Goal: Find specific page/section: Find specific page/section

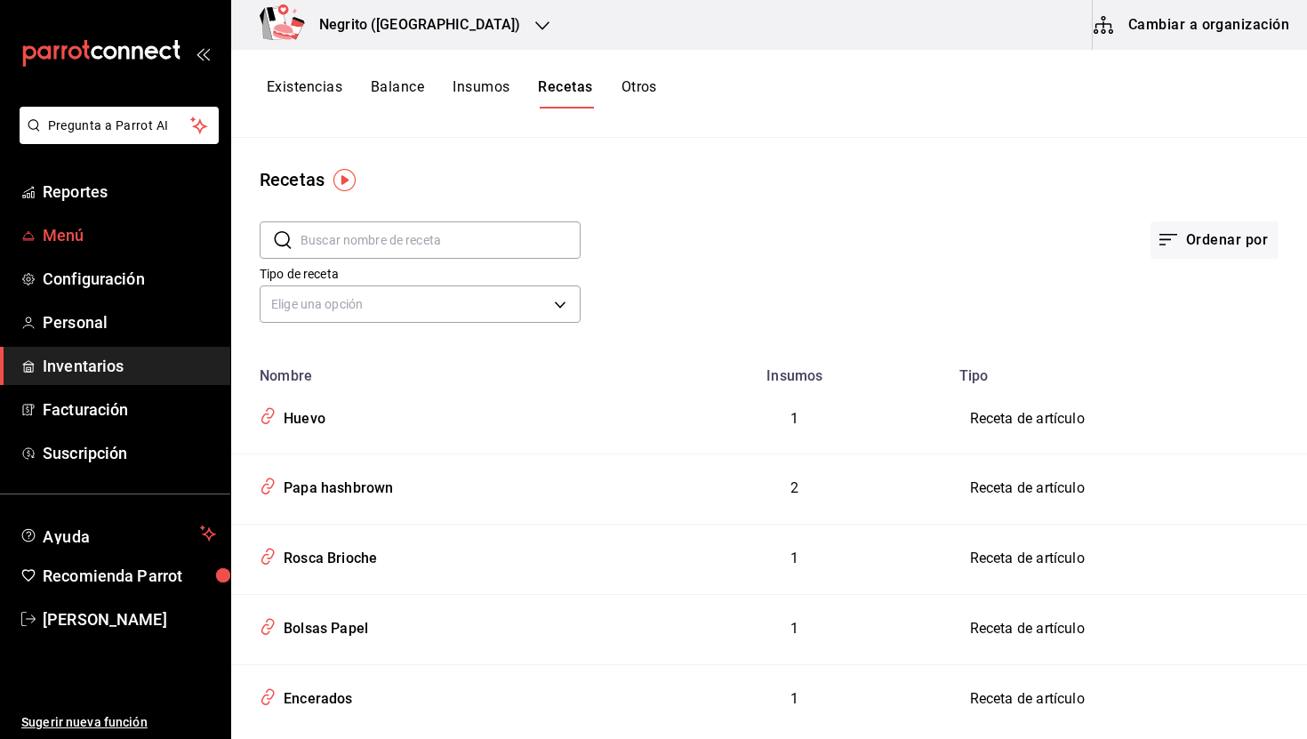
click at [69, 240] on span "Menú" at bounding box center [129, 235] width 173 height 24
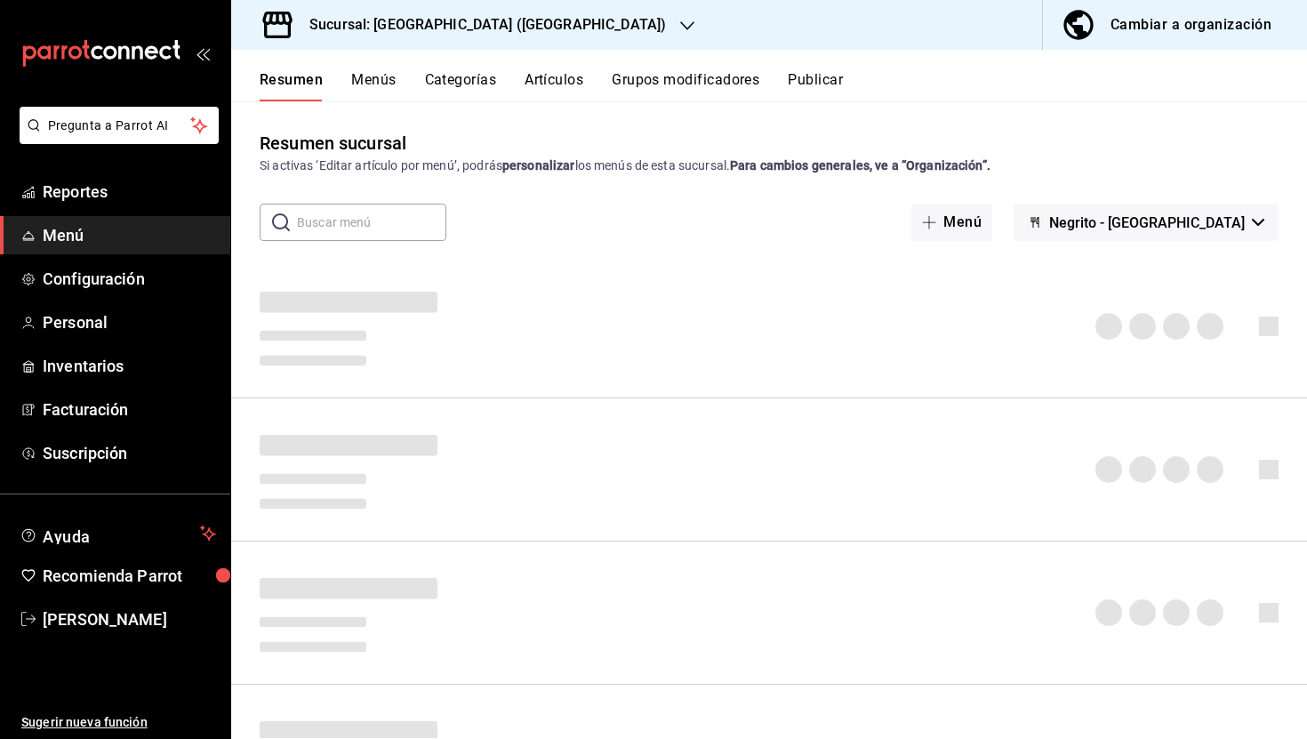
click at [410, 14] on h3 "Sucursal: [GEOGRAPHIC_DATA] ([GEOGRAPHIC_DATA])" at bounding box center [480, 24] width 371 height 21
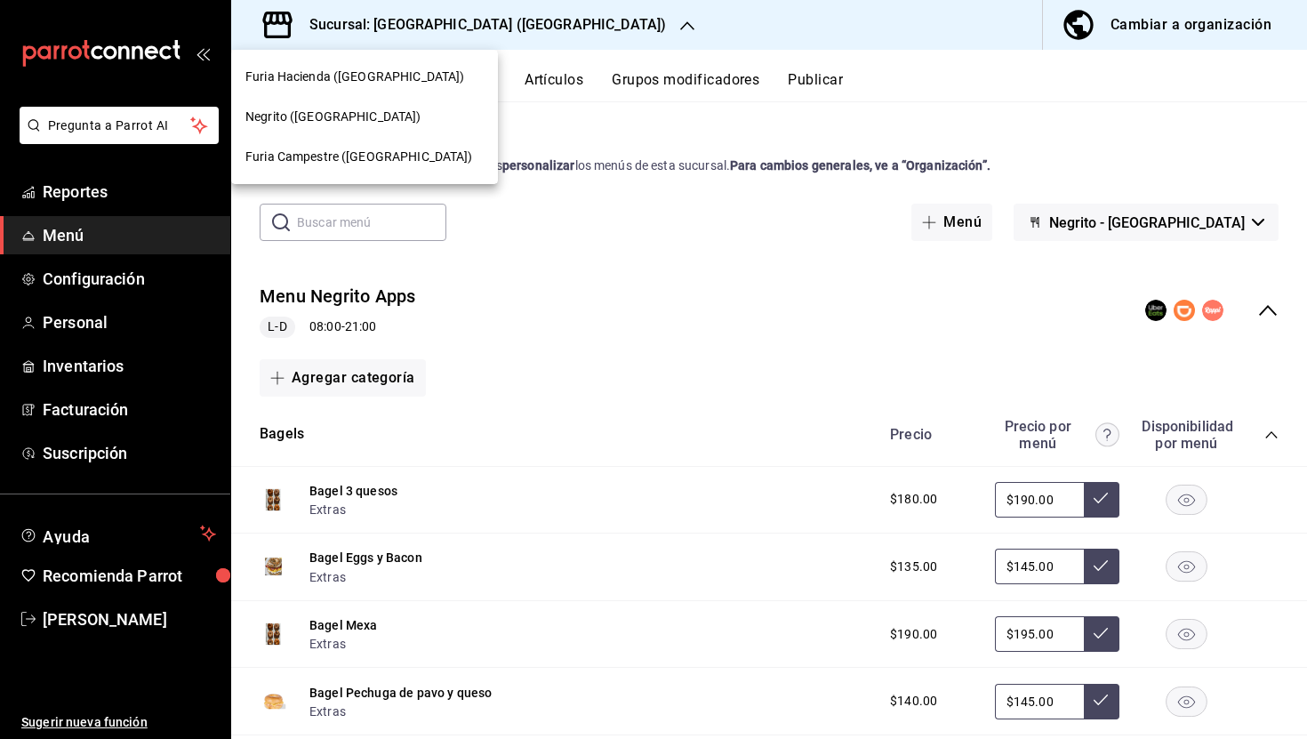
click at [344, 73] on span "Furia Hacienda ([GEOGRAPHIC_DATA])" at bounding box center [354, 77] width 219 height 19
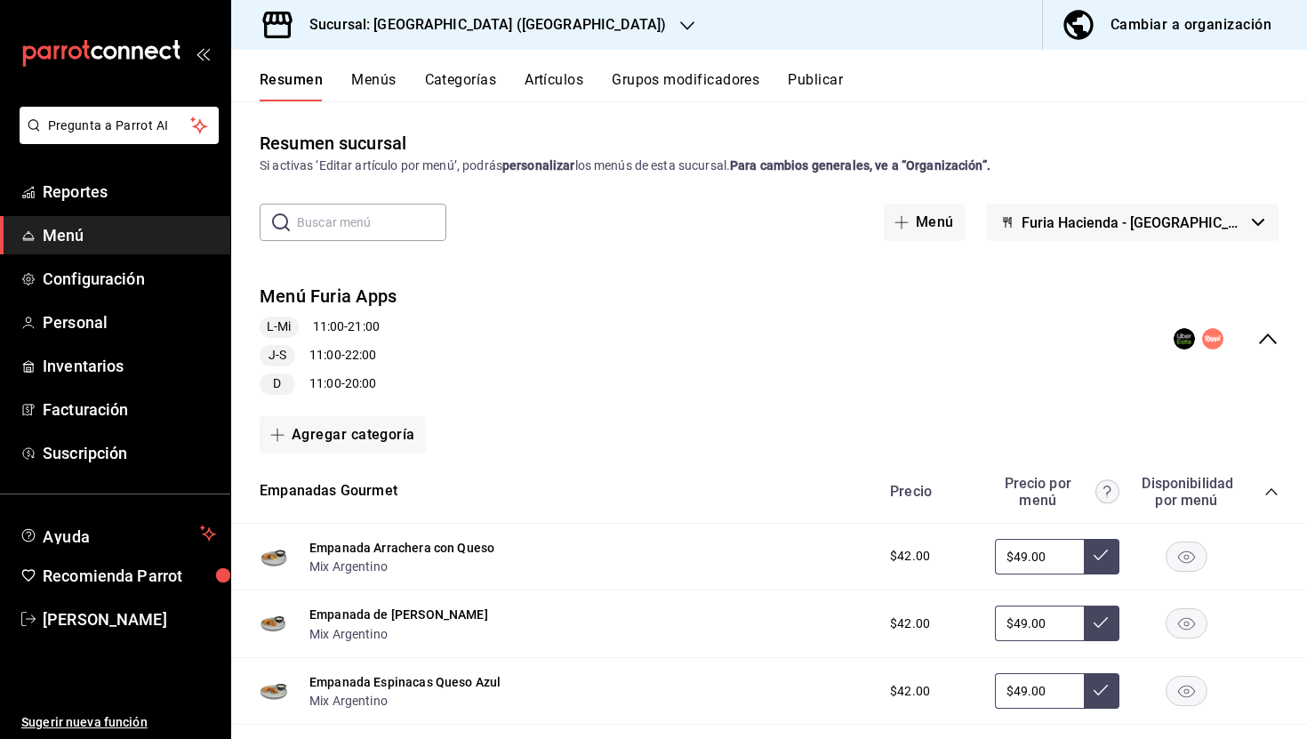
click at [1268, 335] on icon "collapse-menu-row" at bounding box center [1268, 338] width 18 height 11
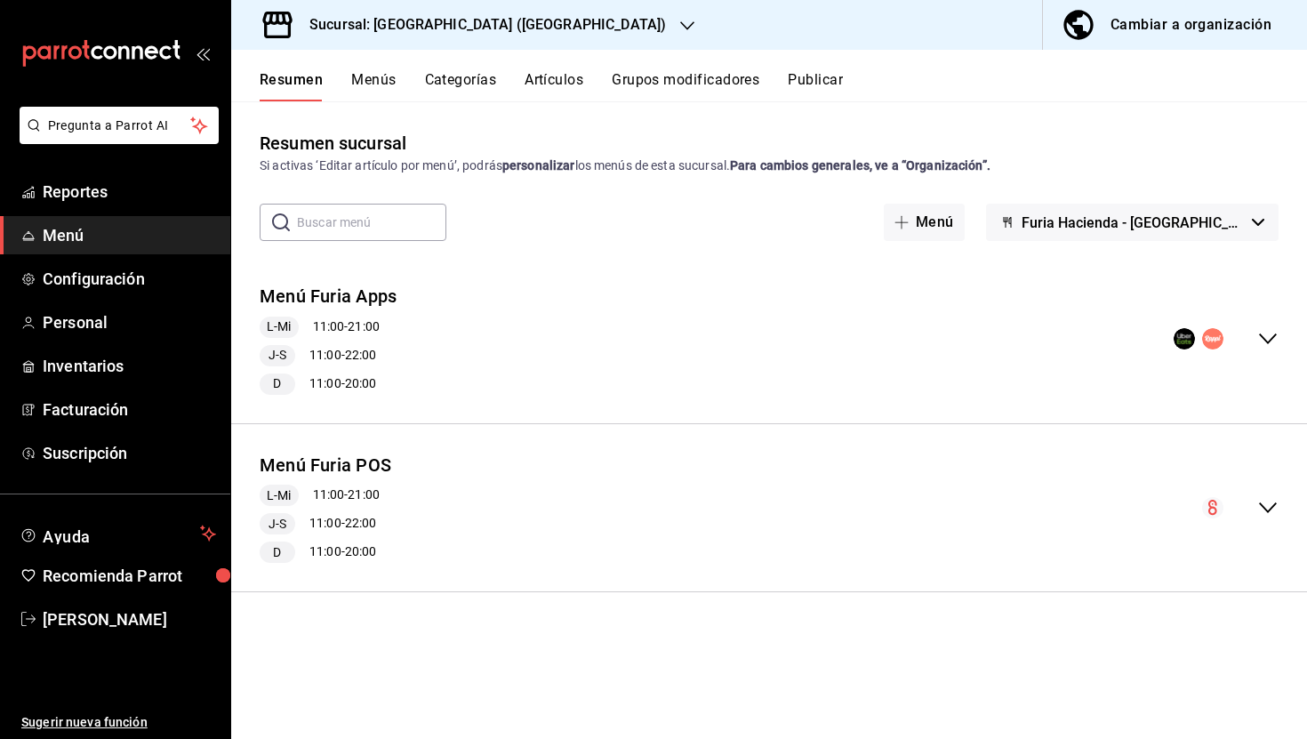
click at [1268, 335] on icon "collapse-menu-row" at bounding box center [1267, 338] width 21 height 21
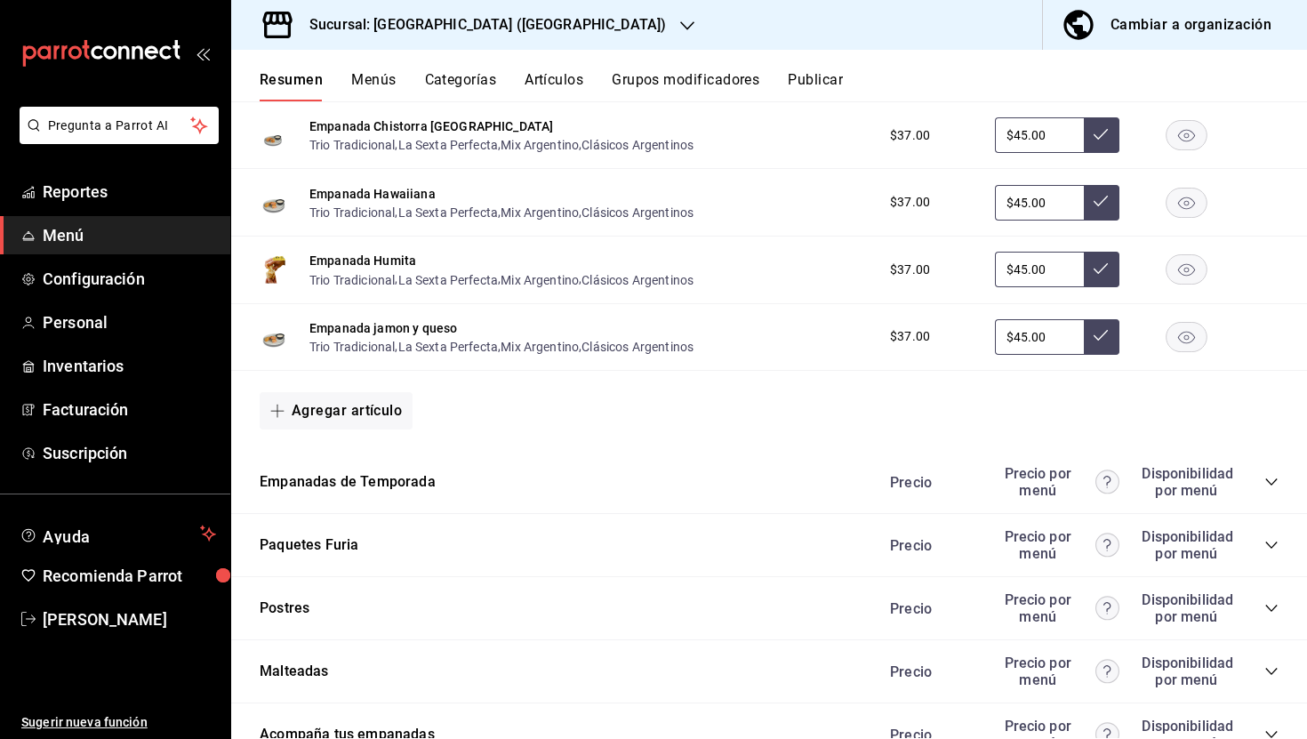
scroll to position [1310, 0]
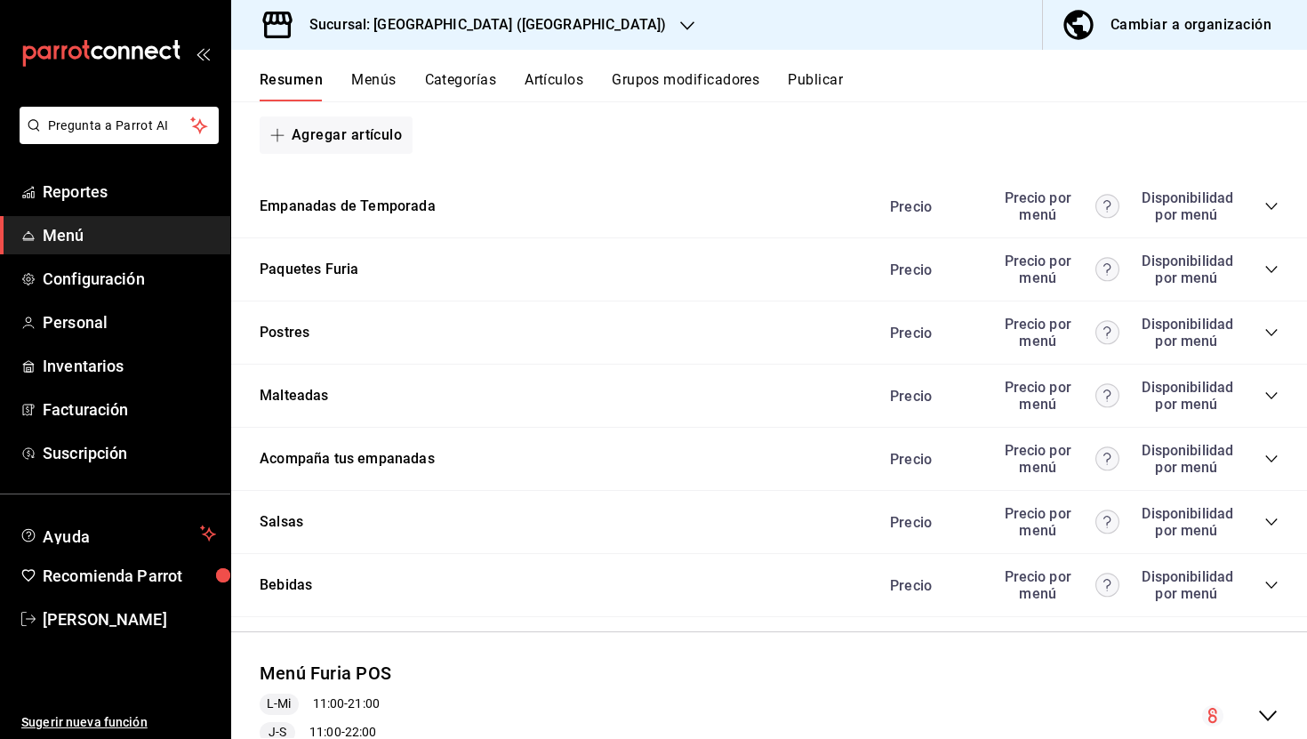
click at [1268, 327] on icon "collapse-category-row" at bounding box center [1271, 332] width 14 height 14
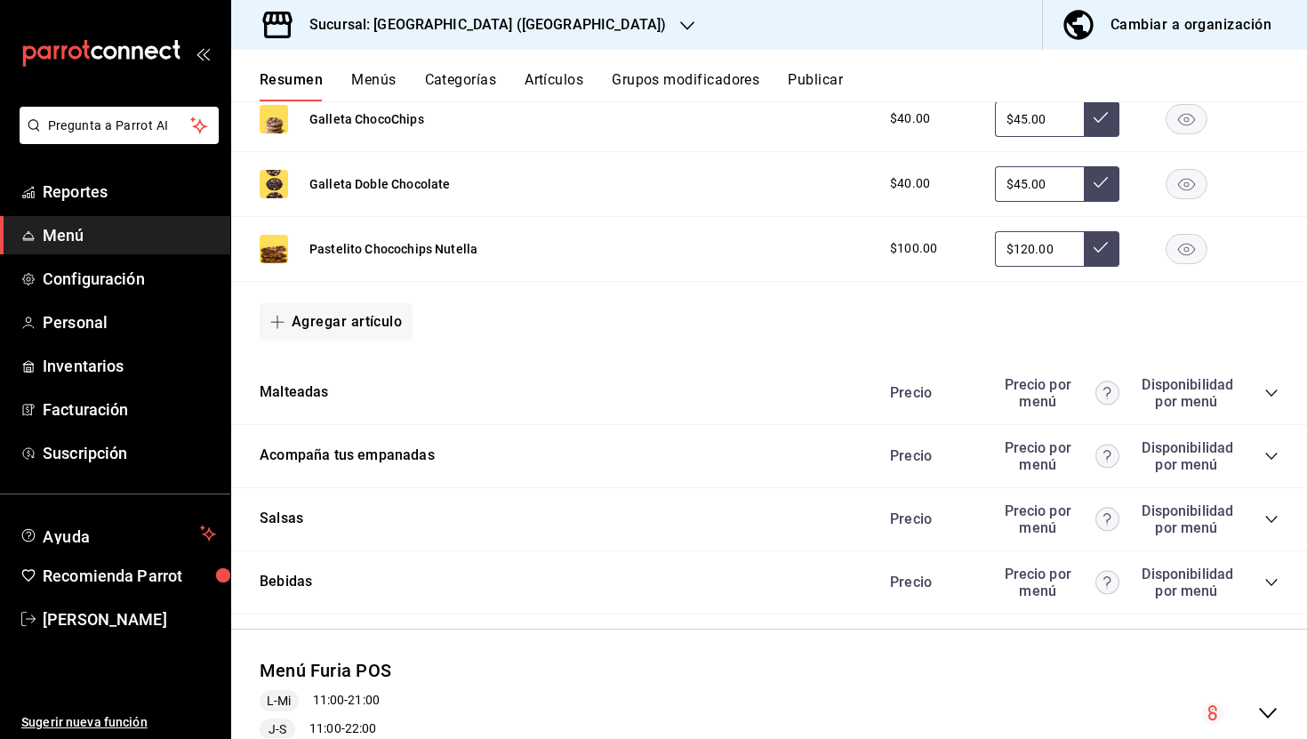
scroll to position [1815, 0]
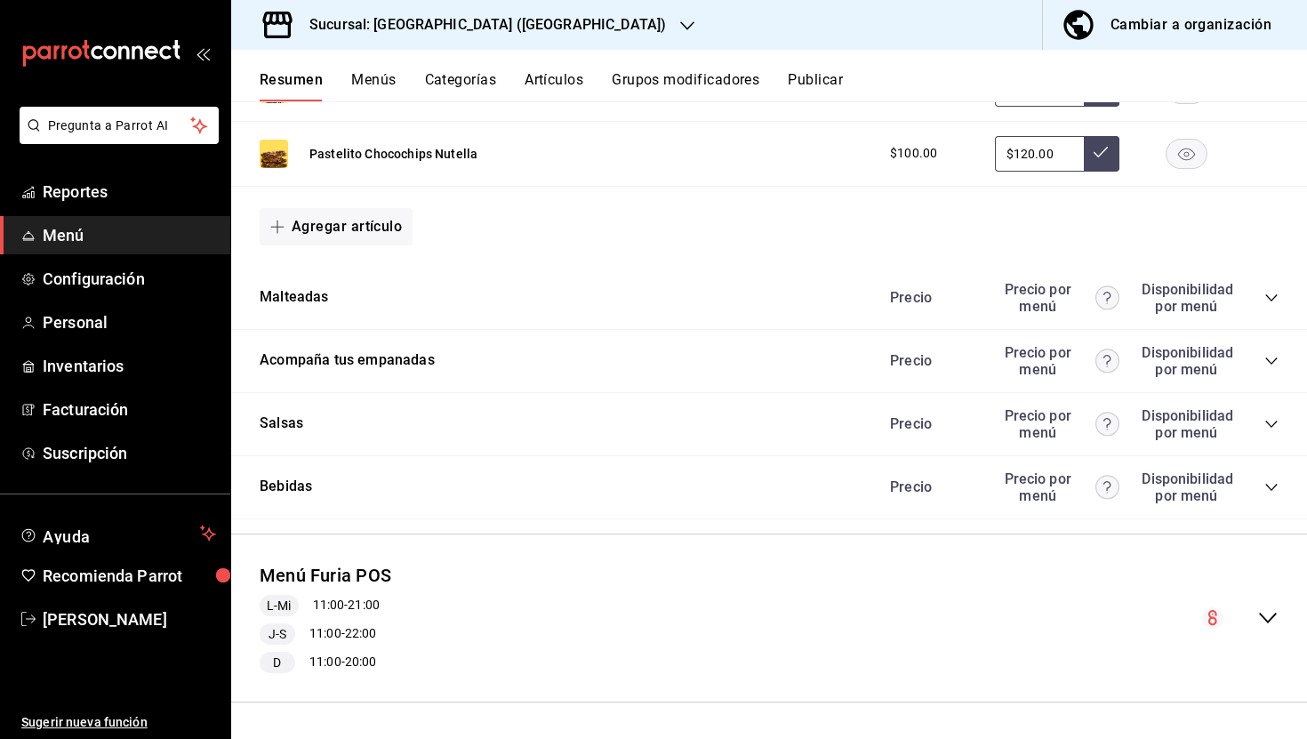
click at [1267, 492] on icon "collapse-category-row" at bounding box center [1271, 487] width 14 height 14
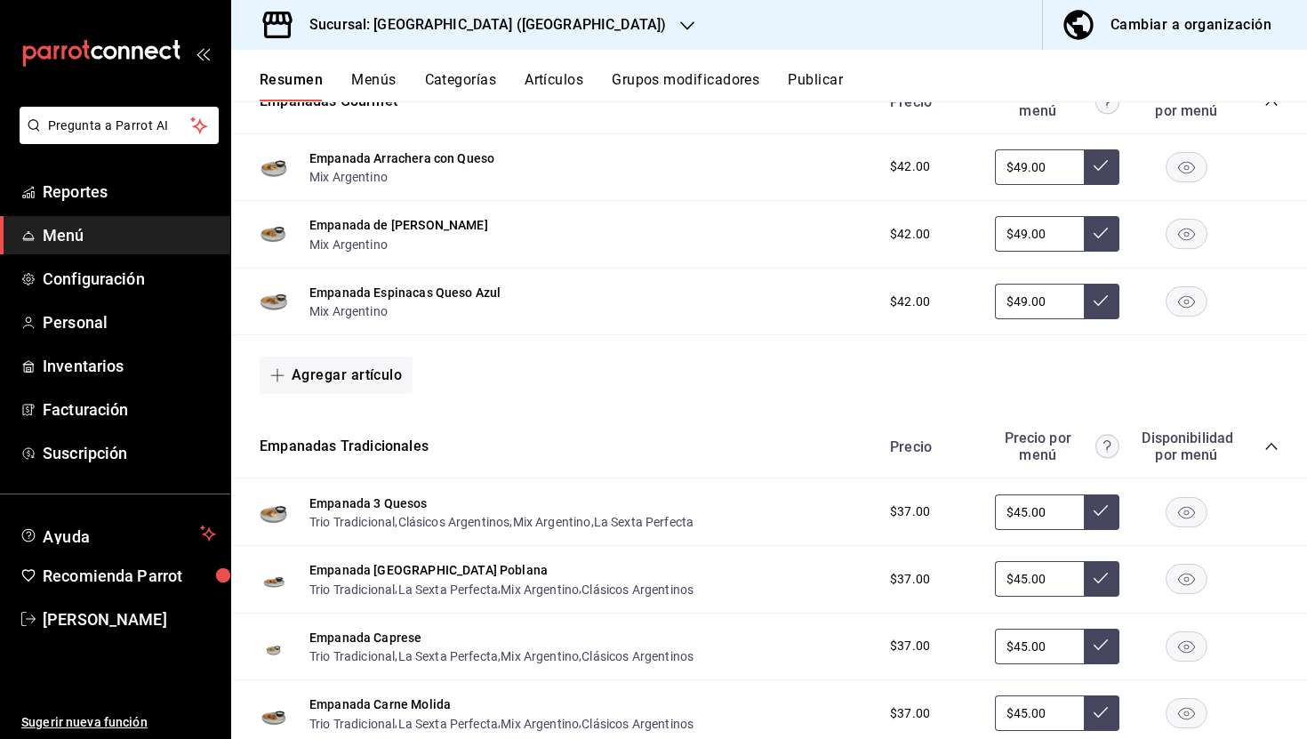
scroll to position [0, 0]
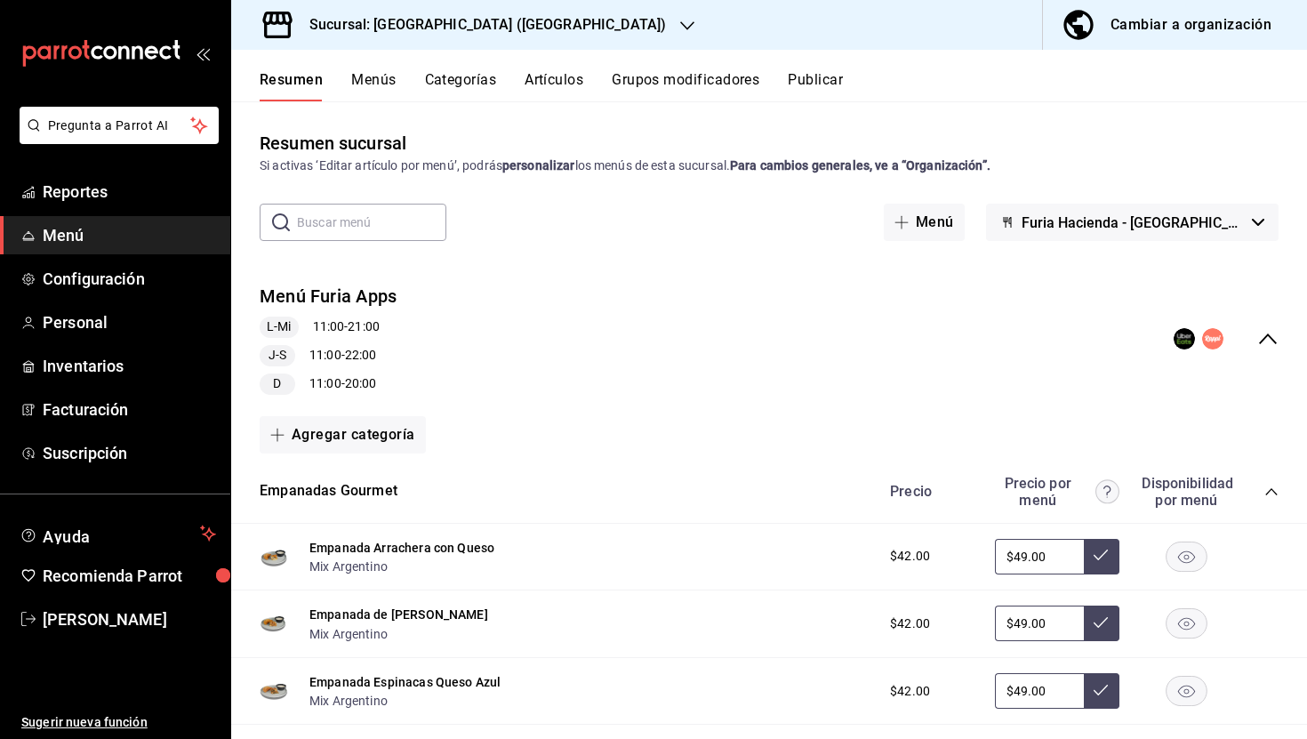
click at [372, 21] on h3 "Sucursal: [GEOGRAPHIC_DATA] ([GEOGRAPHIC_DATA])" at bounding box center [480, 24] width 371 height 21
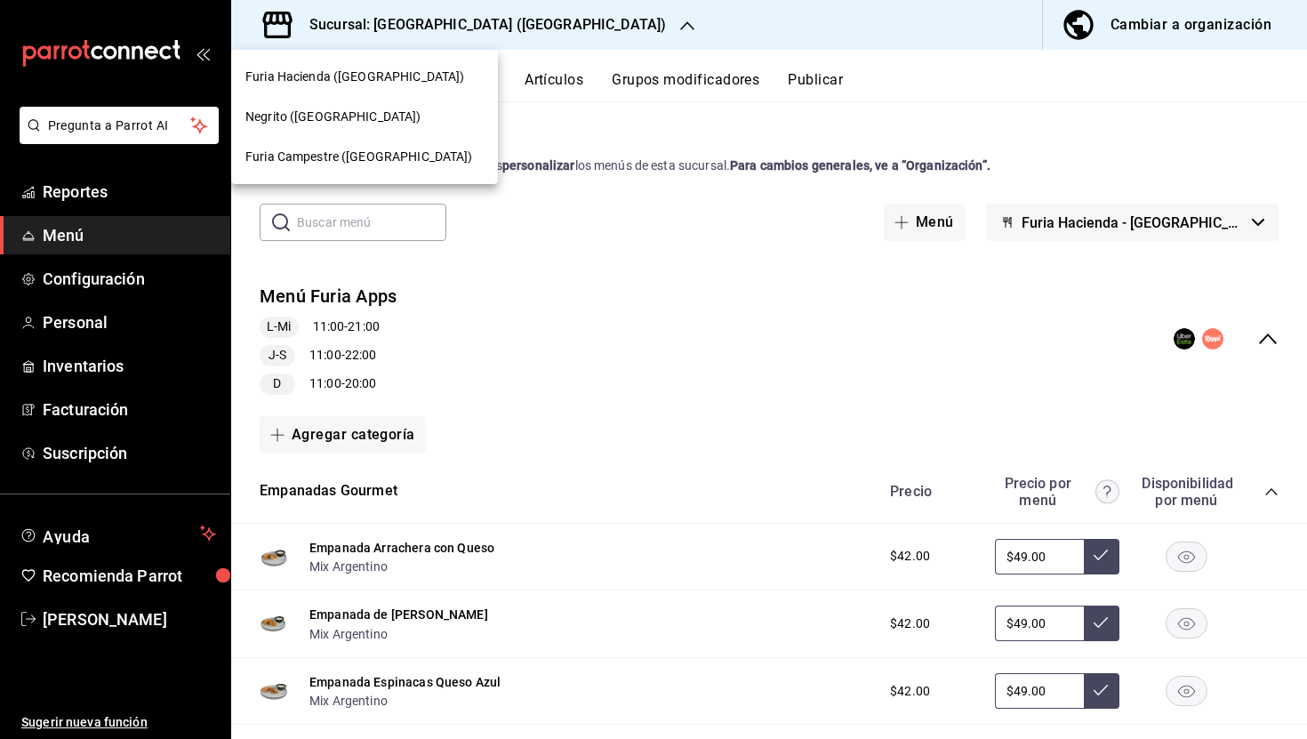
click at [336, 153] on span "Furia Campestre ([GEOGRAPHIC_DATA])" at bounding box center [359, 157] width 228 height 19
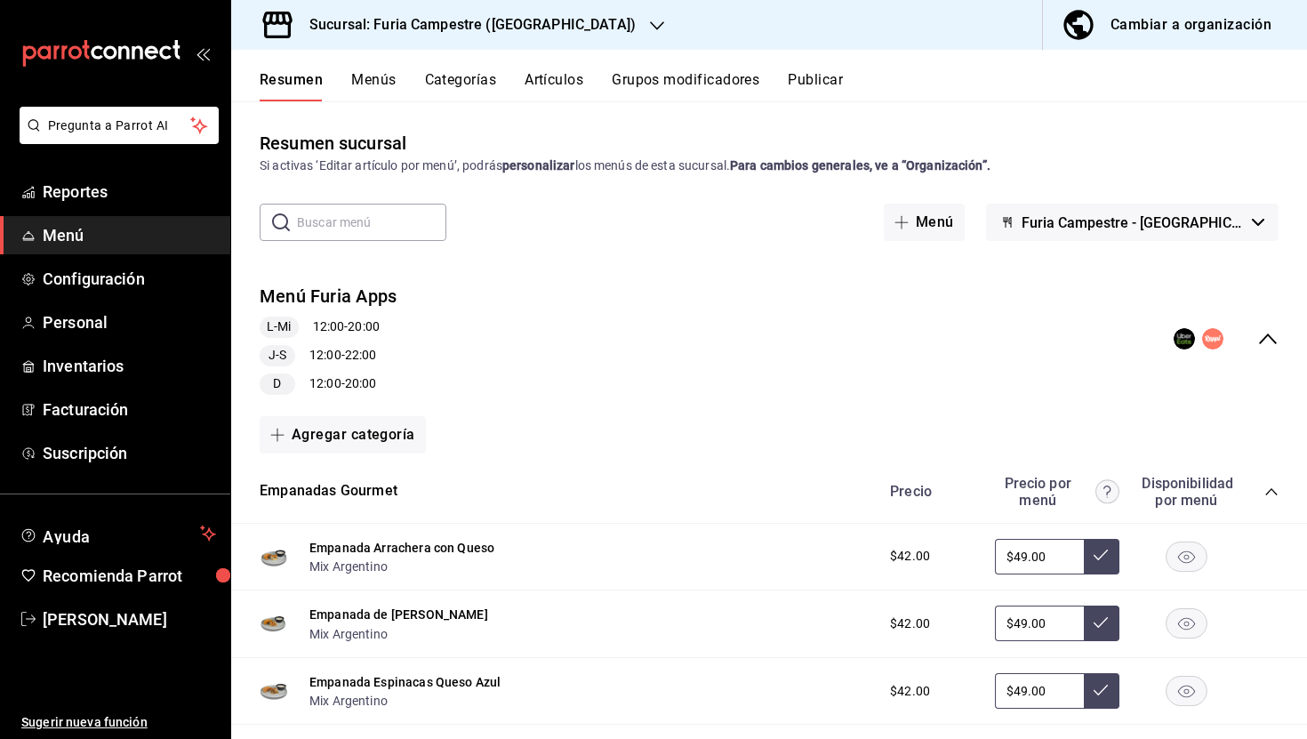
click at [1268, 340] on icon "collapse-menu-row" at bounding box center [1267, 338] width 21 height 21
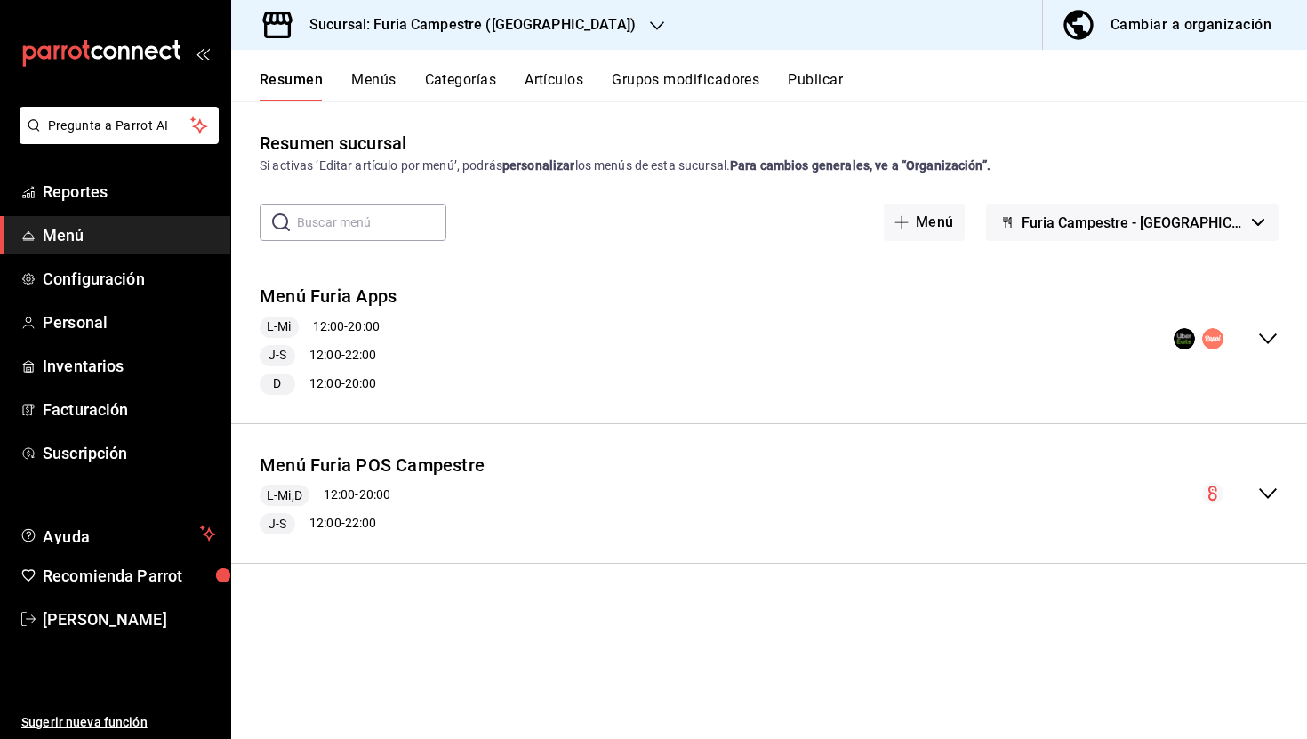
click at [445, 36] on div "Sucursal: Furia Campestre ([GEOGRAPHIC_DATA])" at bounding box center [458, 25] width 426 height 50
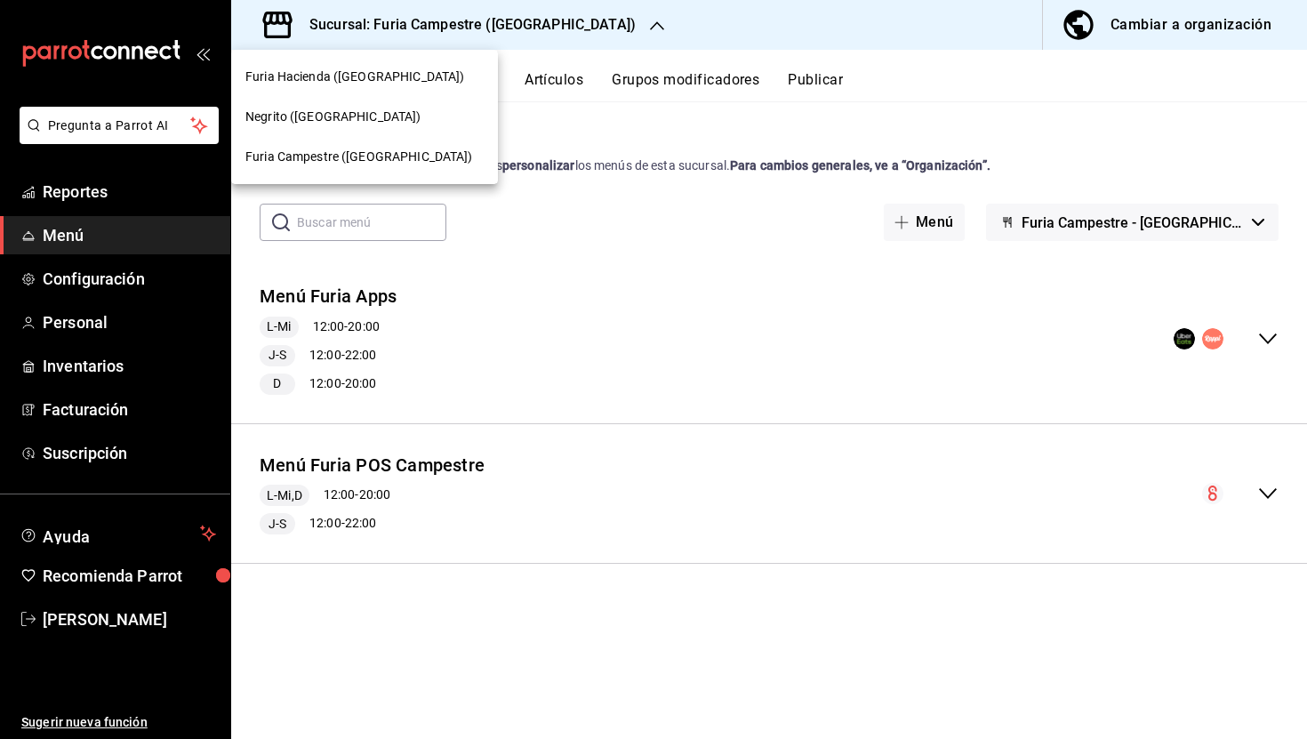
click at [342, 82] on span "Furia Hacienda ([GEOGRAPHIC_DATA])" at bounding box center [354, 77] width 219 height 19
